Goal: Information Seeking & Learning: Stay updated

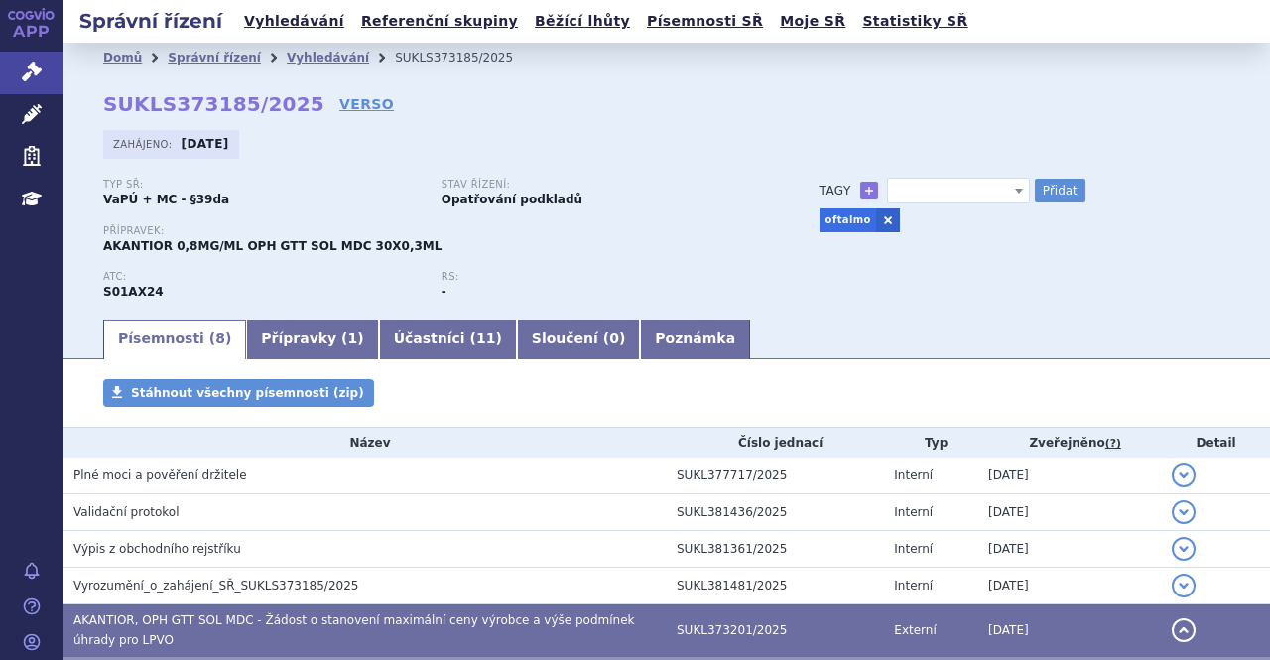
select select
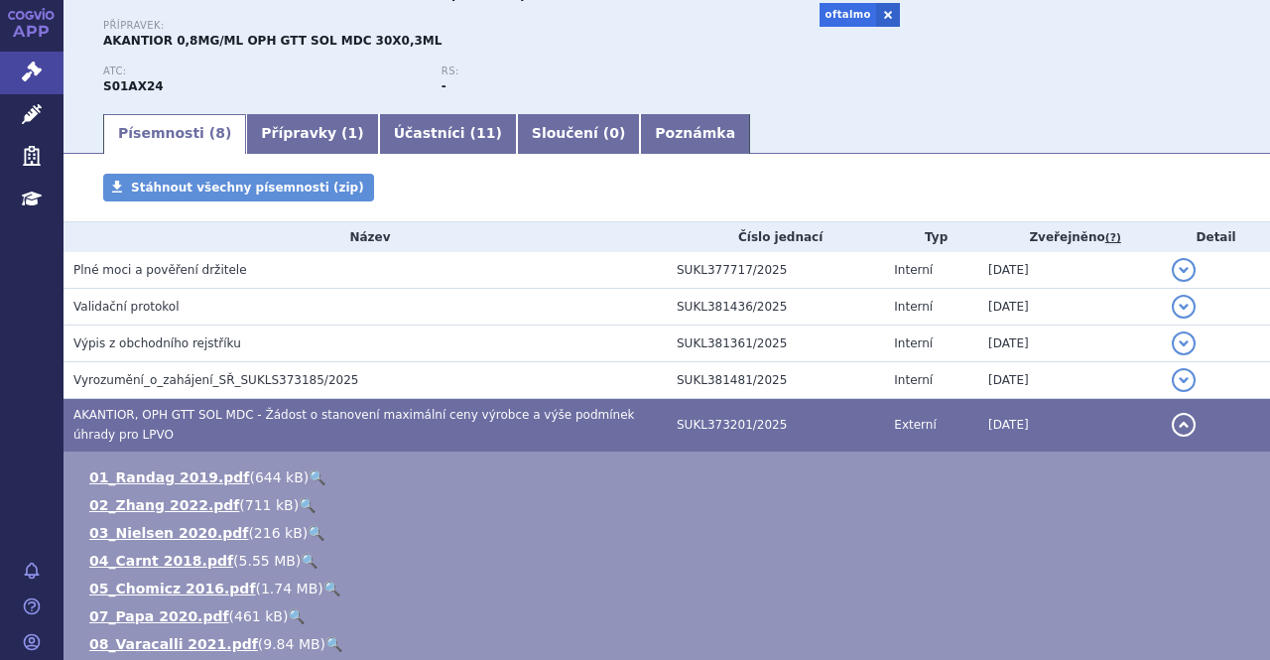
scroll to position [206, 0]
click at [305, 408] on span "AKANTIOR, OPH GTT SOL MDC - Žádost o stanovení maximální ceny výrobce a výše po…" at bounding box center [354, 424] width 562 height 34
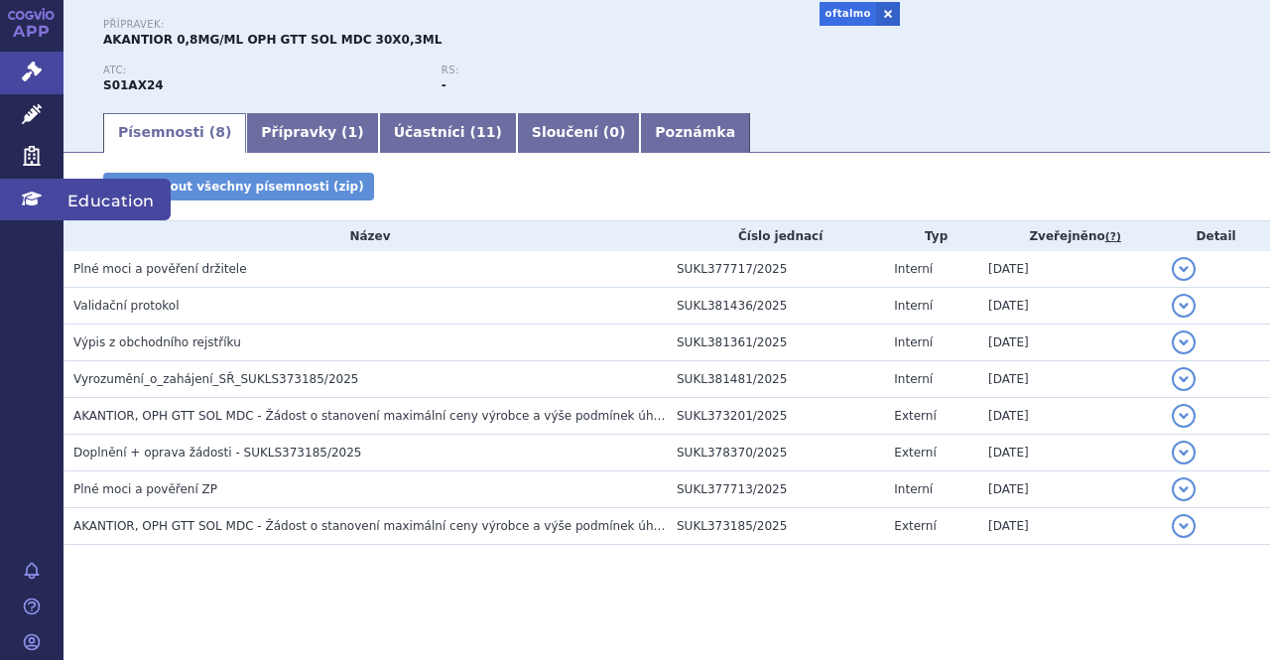
click at [76, 200] on span "Education" at bounding box center [117, 200] width 107 height 42
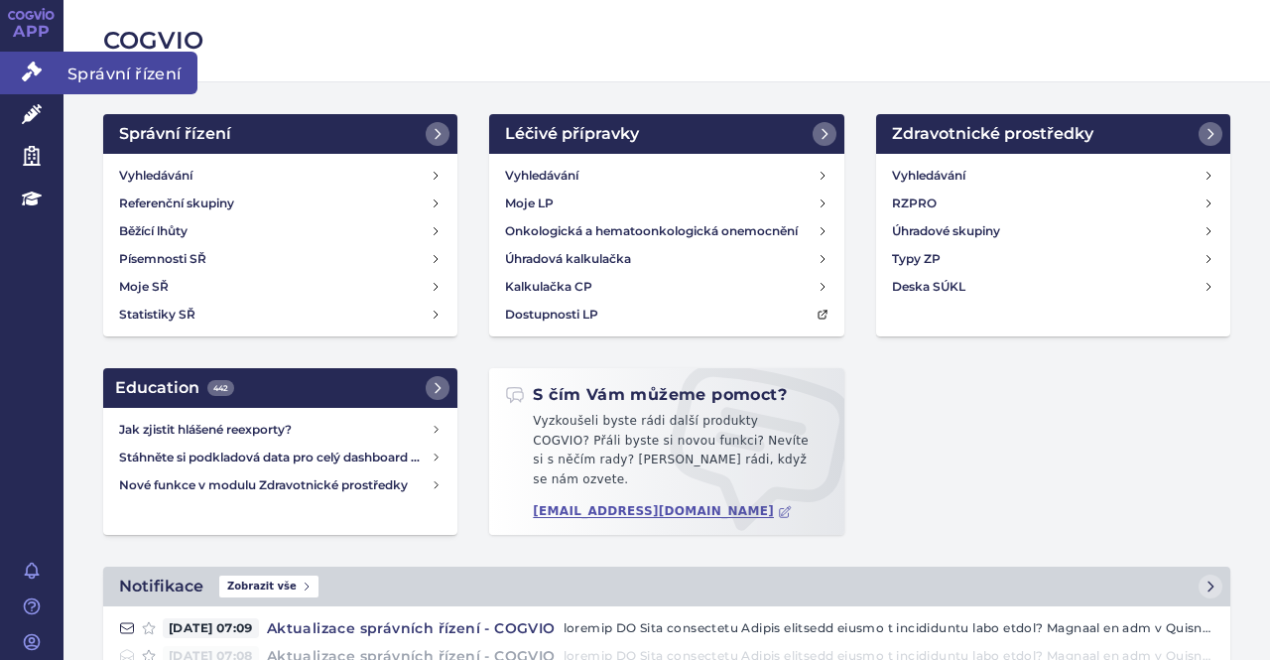
click at [81, 77] on span "Správní řízení" at bounding box center [131, 73] width 134 height 42
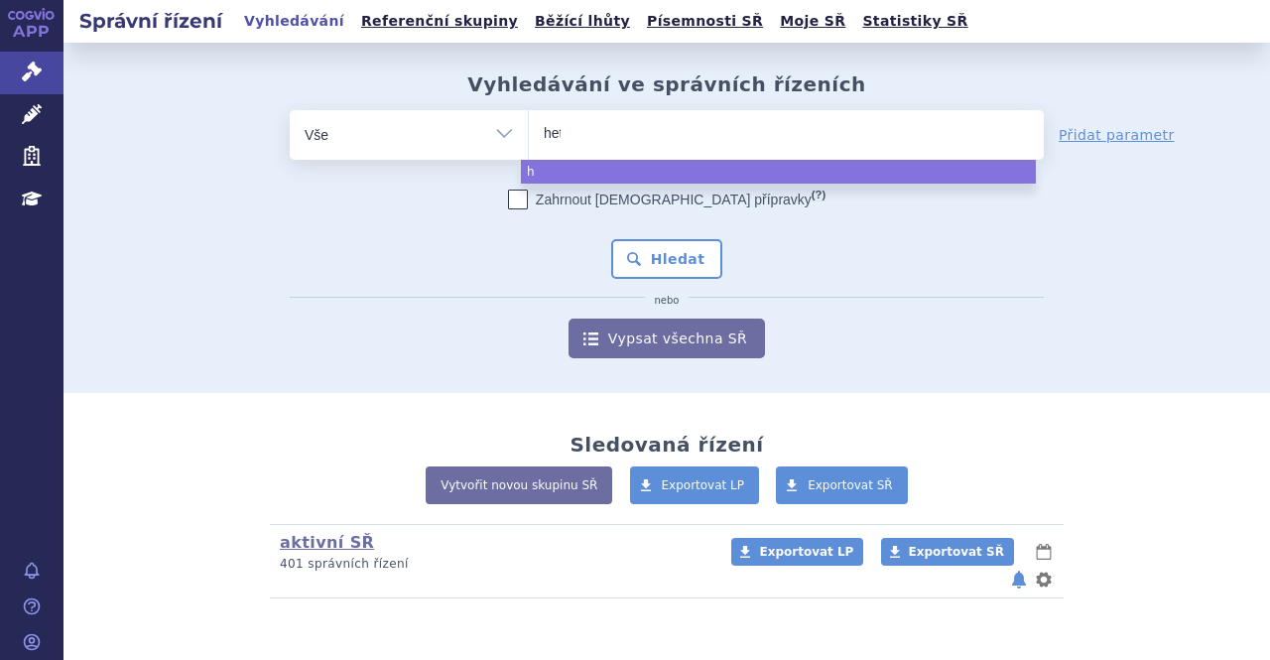
type input "hetr"
type input "hetro"
type input "hetron"
type input "hetroni"
type input "hetronif"
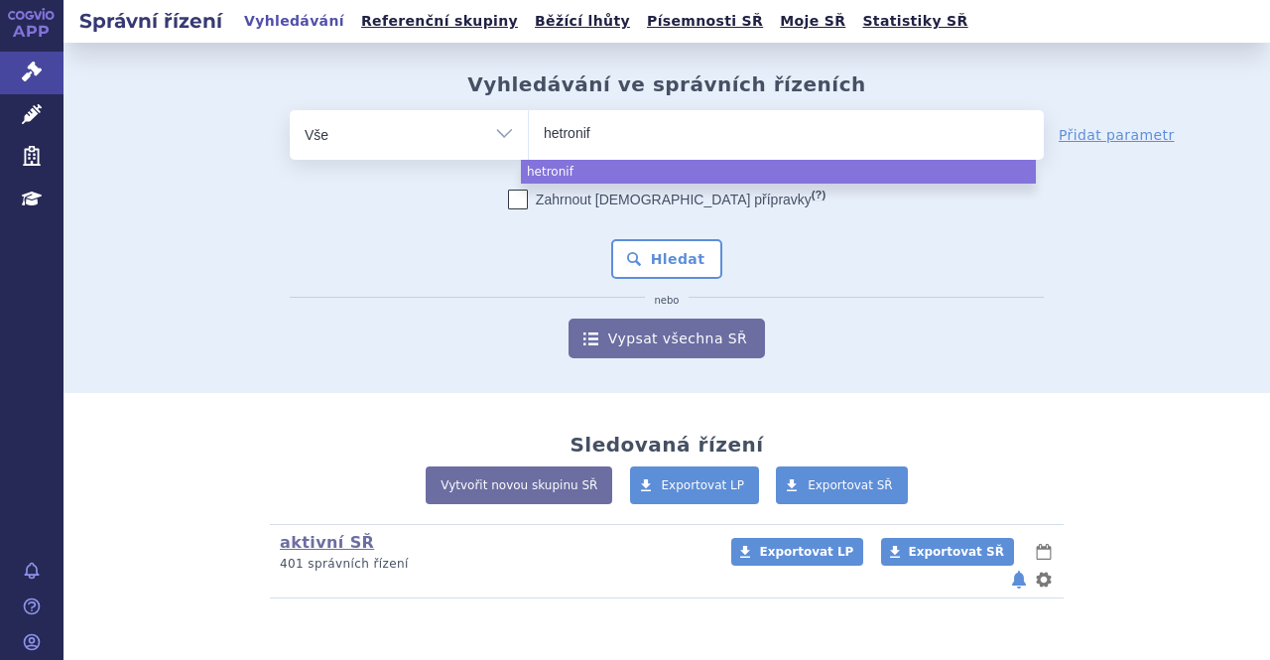
type input "hetronifl"
type input "hetronifly"
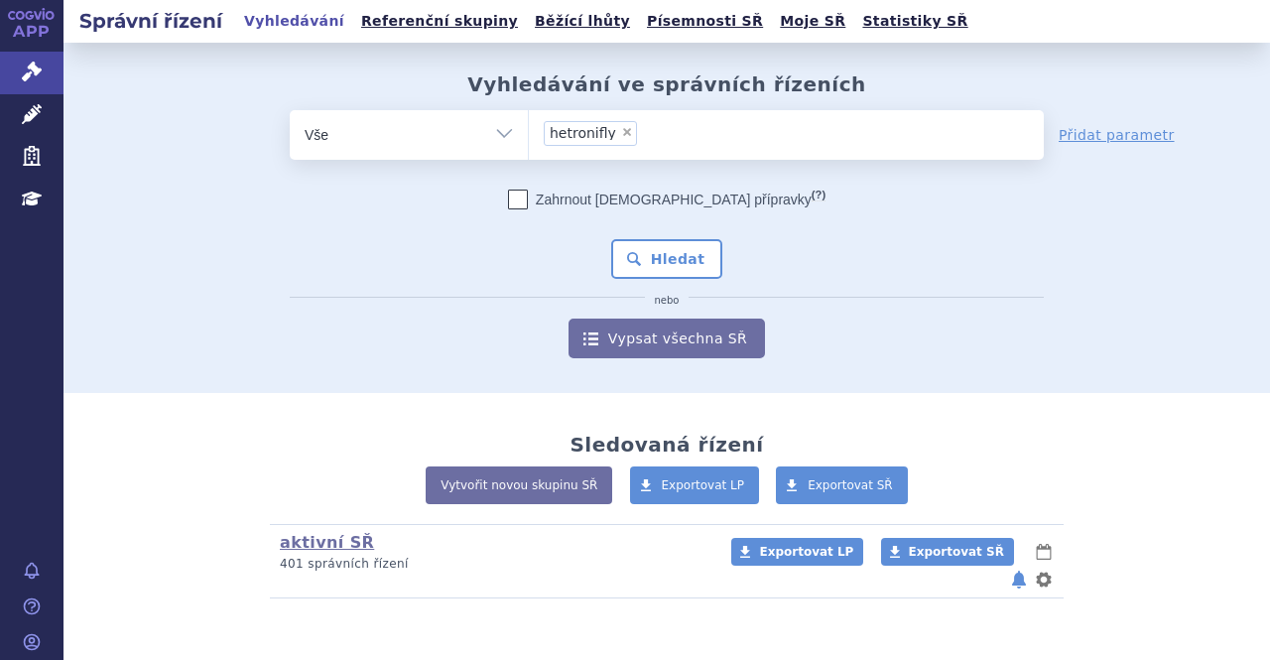
select select "hetronifly"
click at [678, 249] on button "Hledat" at bounding box center [667, 259] width 112 height 40
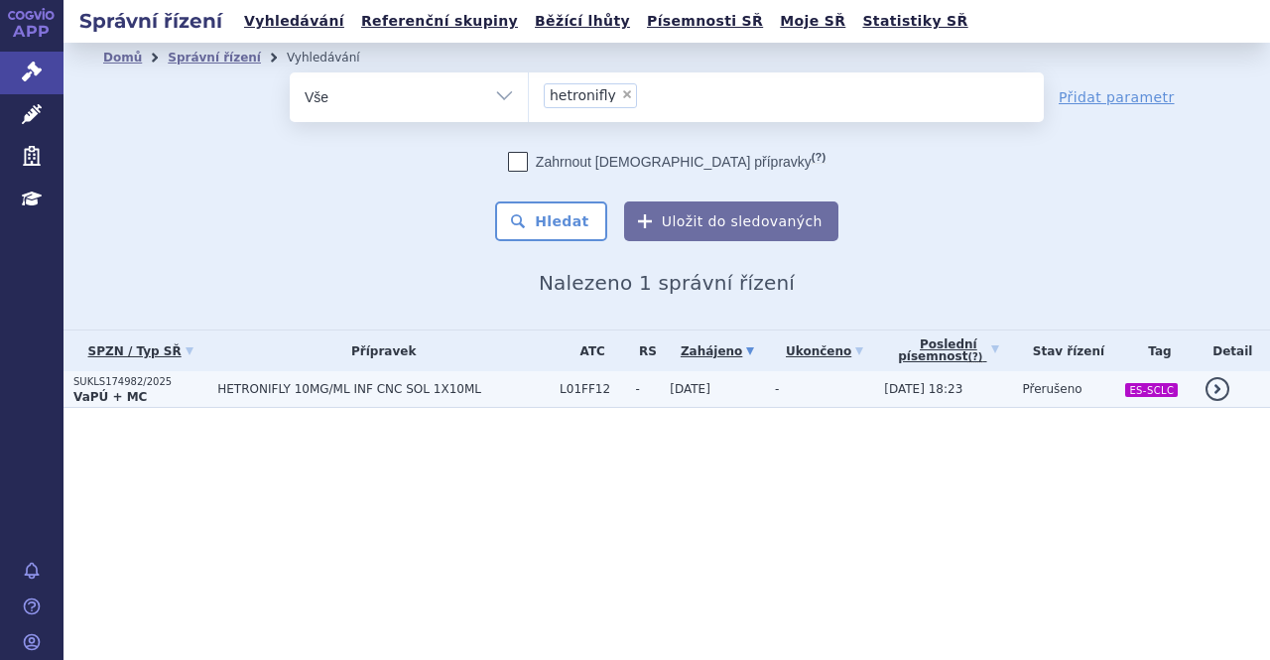
click at [362, 388] on span "HETRONIFLY 10MG/ML INF CNC SOL 1X10ML" at bounding box center [383, 389] width 333 height 14
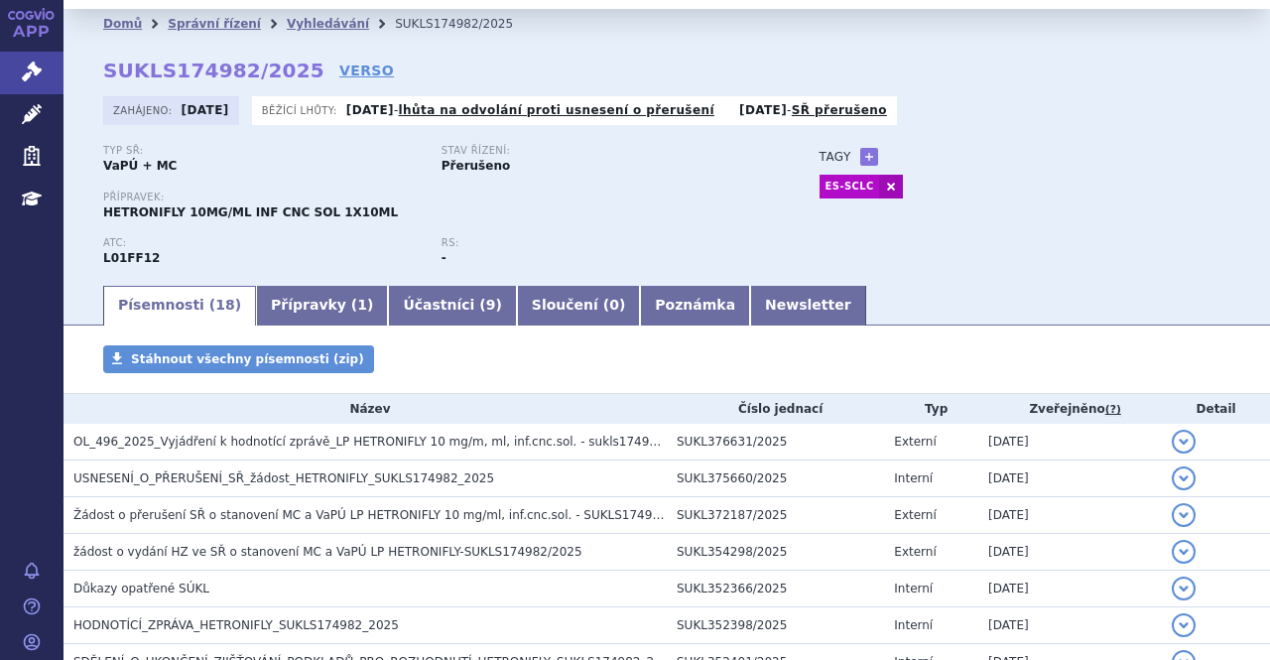
scroll to position [35, 0]
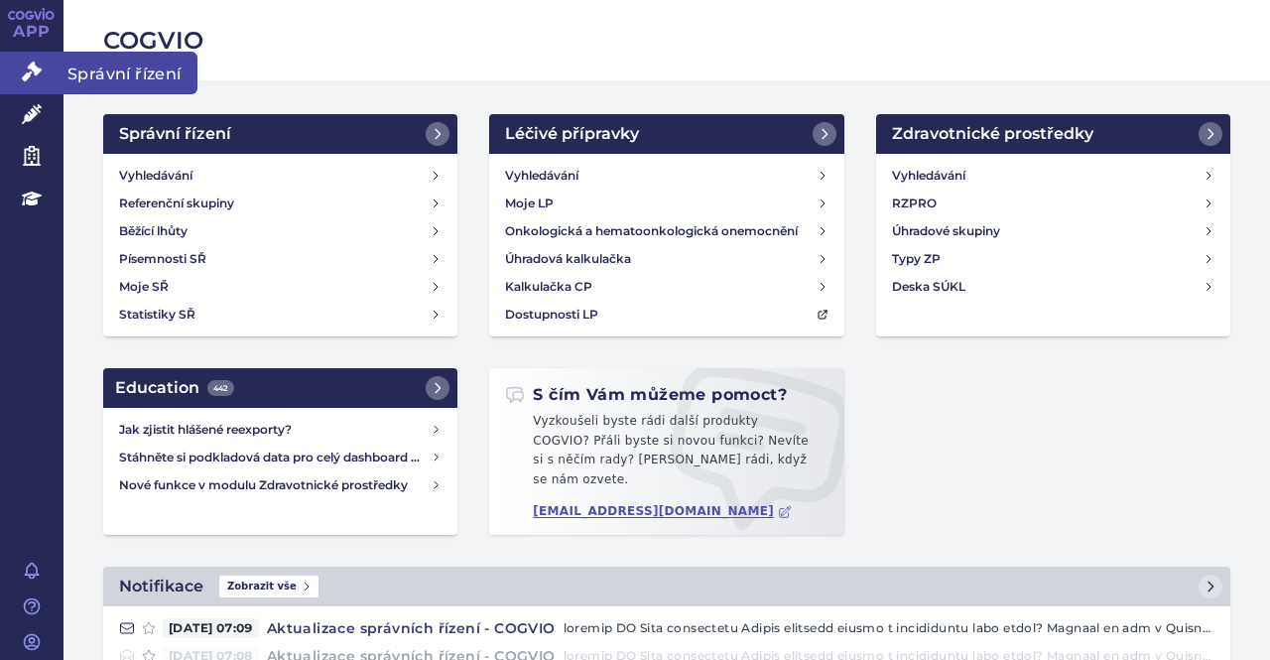
click at [105, 68] on span "Správní řízení" at bounding box center [131, 73] width 134 height 42
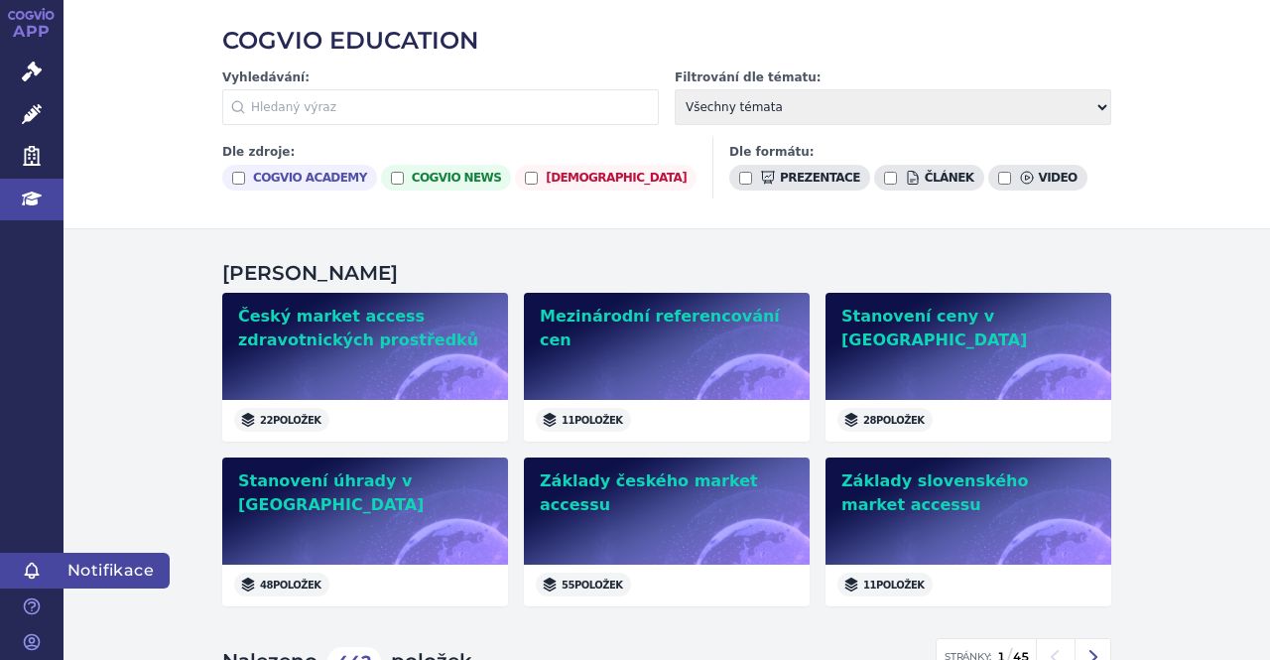
click at [107, 570] on span "Notifikace" at bounding box center [117, 571] width 106 height 36
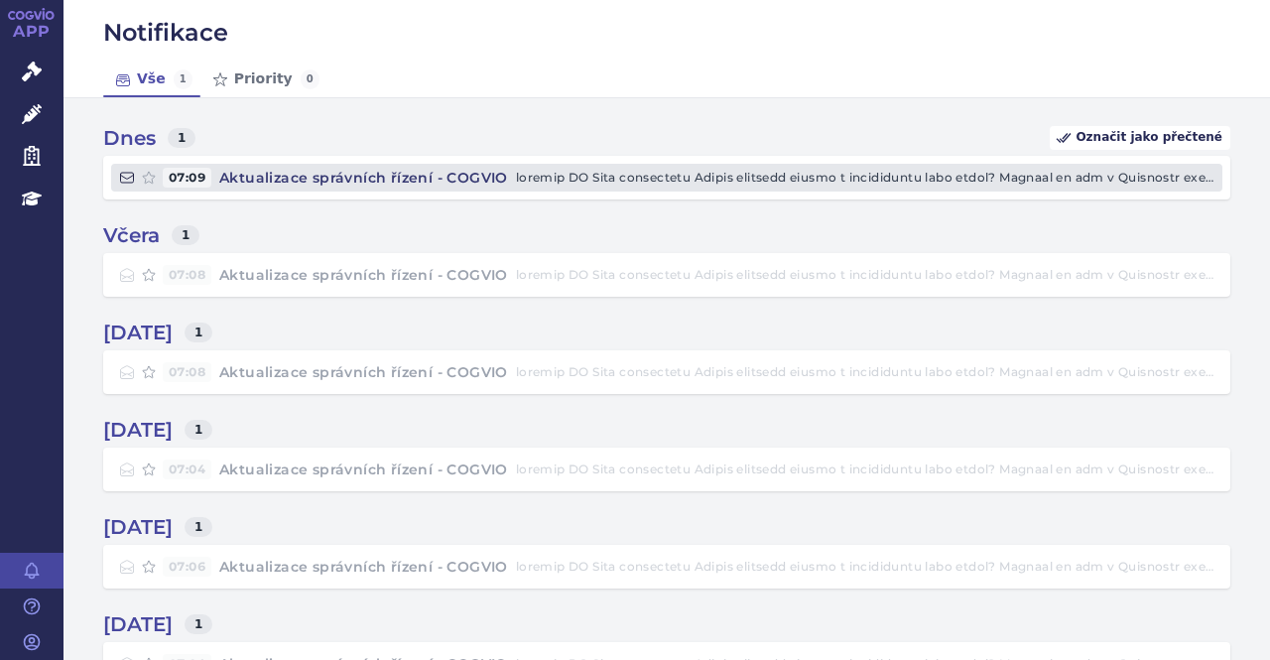
click at [289, 184] on h4 "Aktualizace správních řízení - COGVIO" at bounding box center [363, 178] width 305 height 20
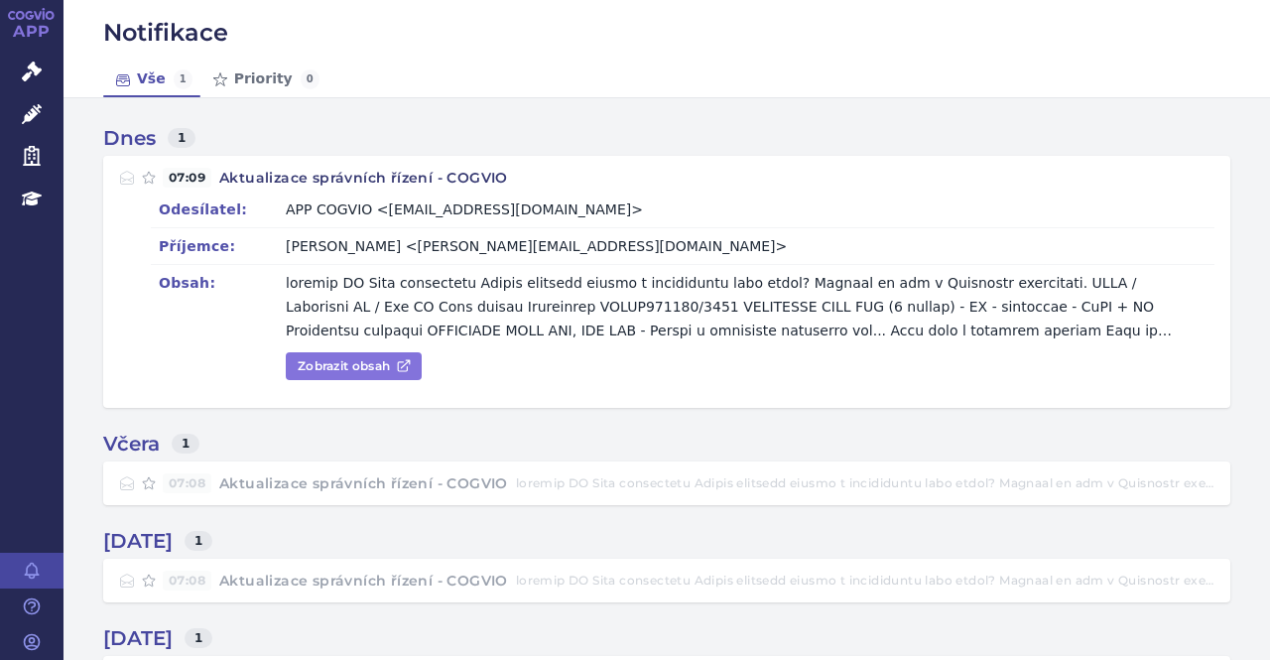
click at [339, 365] on link "Zobrazit obsah" at bounding box center [354, 366] width 136 height 28
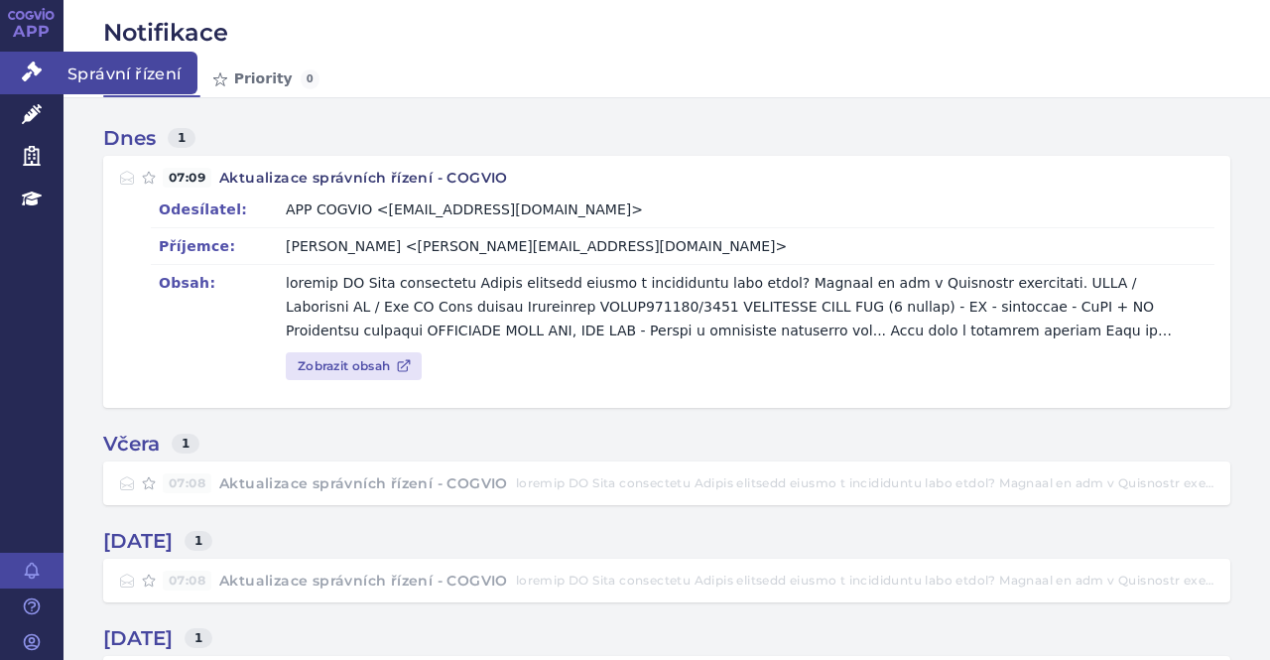
click at [94, 70] on span "Správní řízení" at bounding box center [131, 73] width 134 height 42
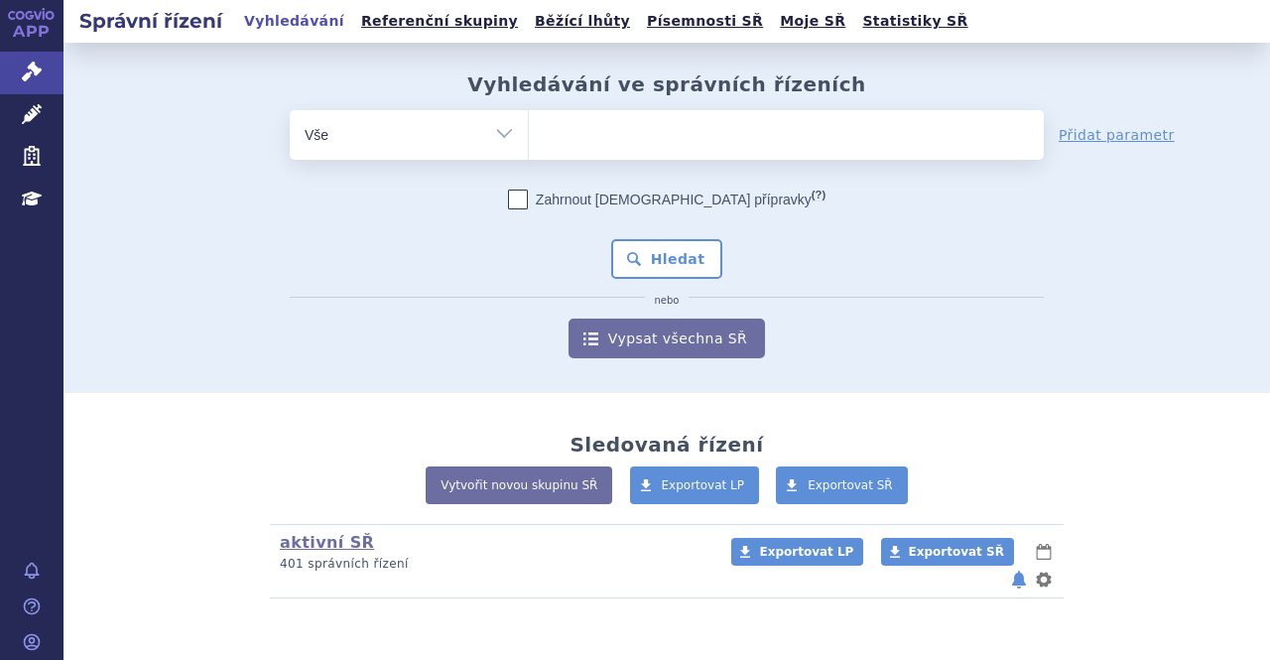
scroll to position [40, 0]
